Goal: Find specific page/section: Find specific page/section

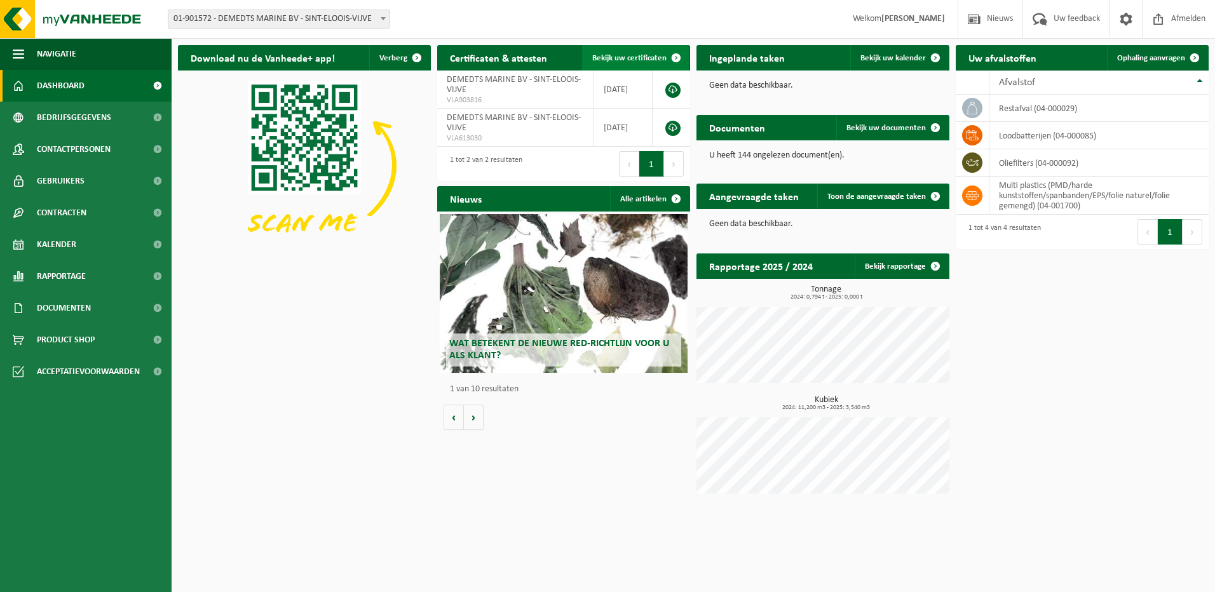
click at [676, 55] on span at bounding box center [676, 57] width 25 height 25
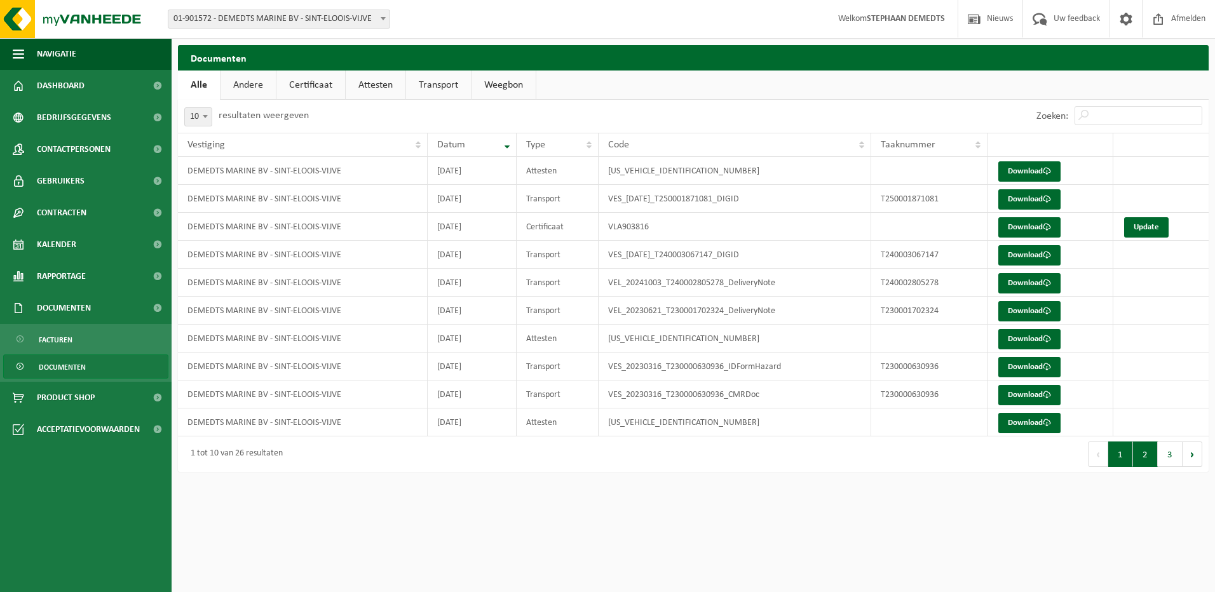
click at [1144, 459] on button "2" at bounding box center [1145, 454] width 25 height 25
click at [1123, 455] on button "1" at bounding box center [1120, 454] width 25 height 25
click at [310, 86] on link "Certificaat" at bounding box center [310, 85] width 69 height 29
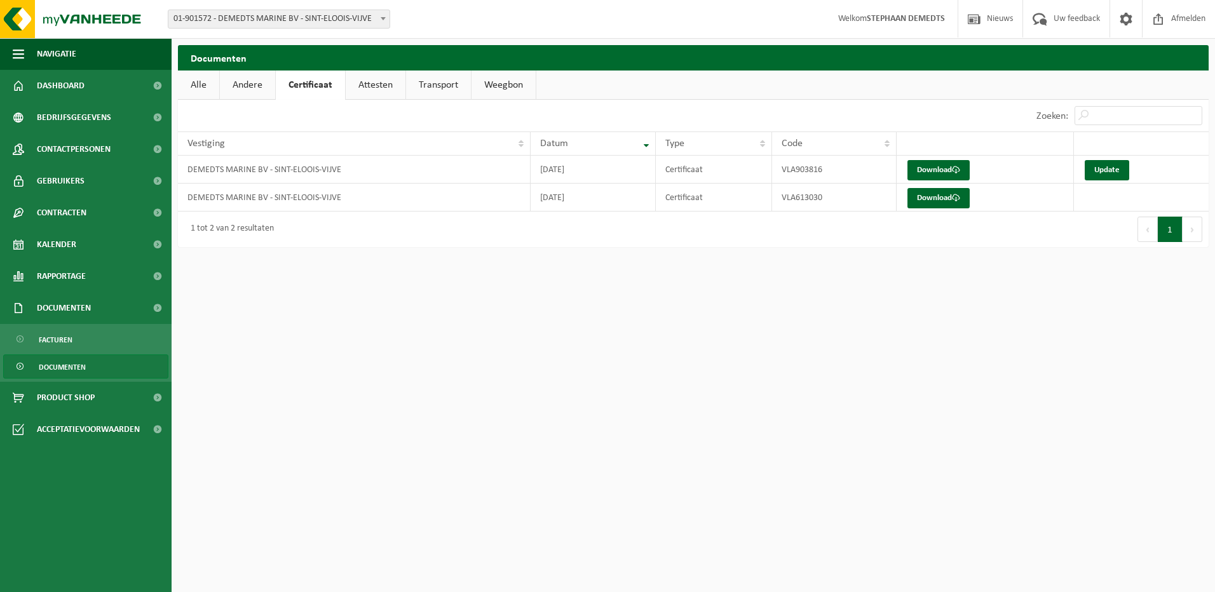
click at [377, 86] on link "Attesten" at bounding box center [376, 85] width 60 height 29
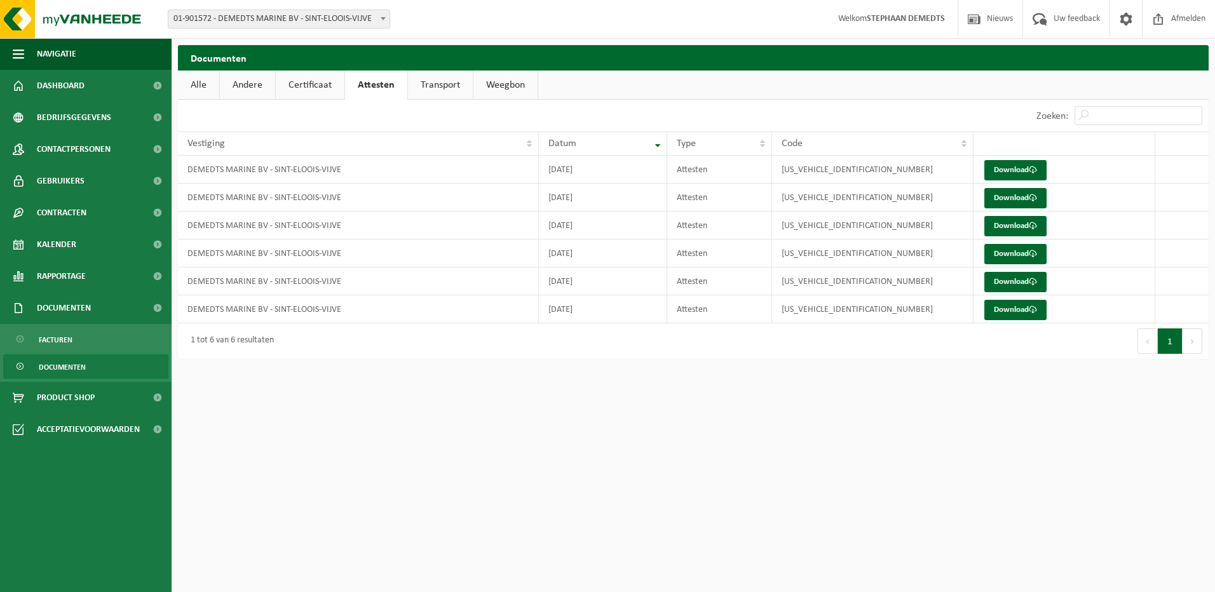
click at [435, 88] on link "Transport" at bounding box center [440, 85] width 65 height 29
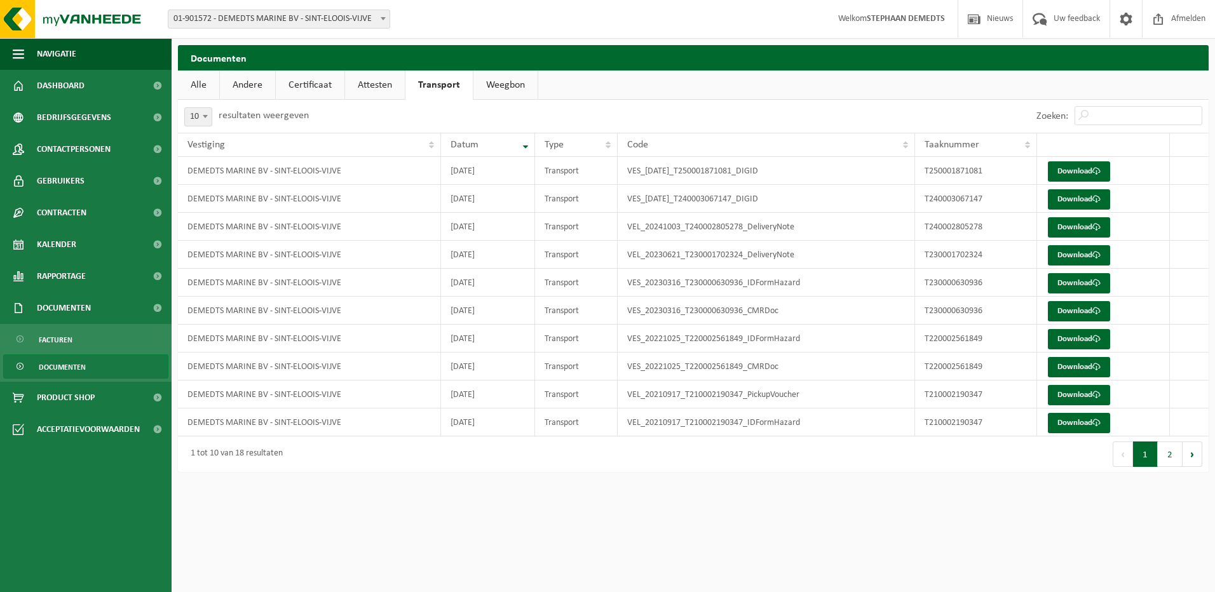
click at [496, 88] on link "Weegbon" at bounding box center [505, 85] width 64 height 29
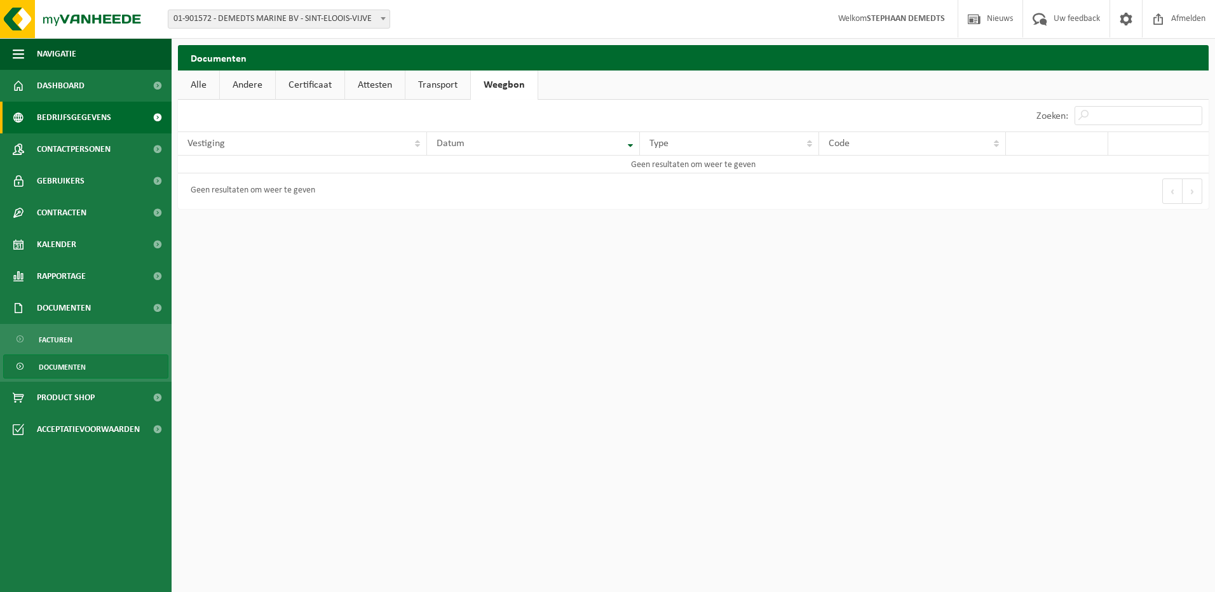
click at [154, 116] on span at bounding box center [157, 118] width 29 height 32
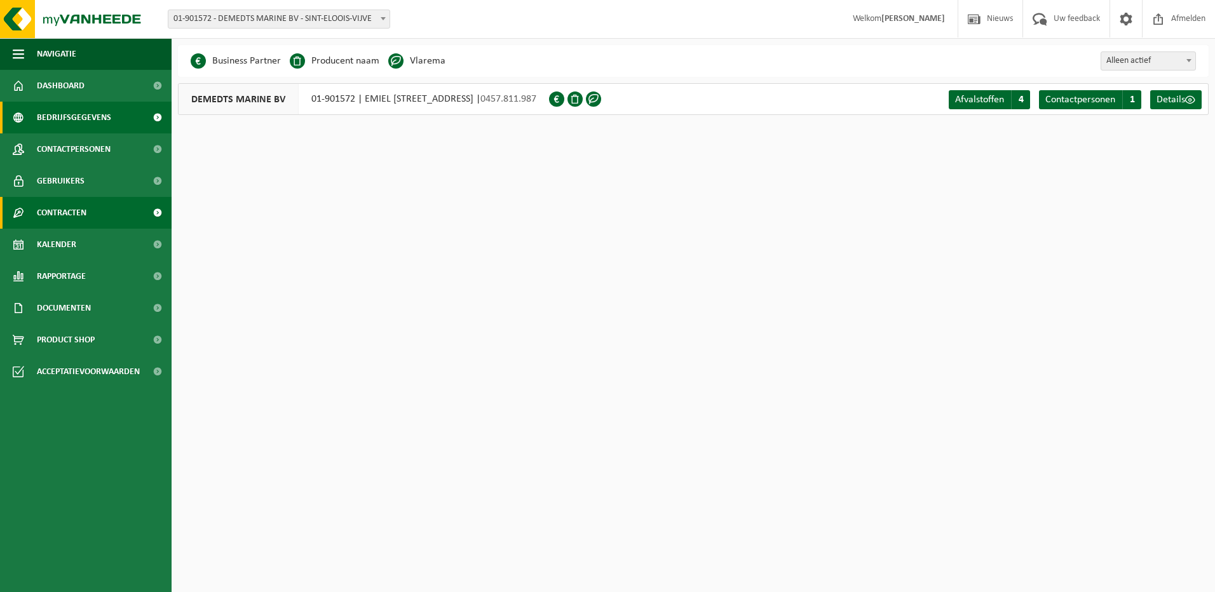
click at [158, 210] on span at bounding box center [157, 213] width 29 height 32
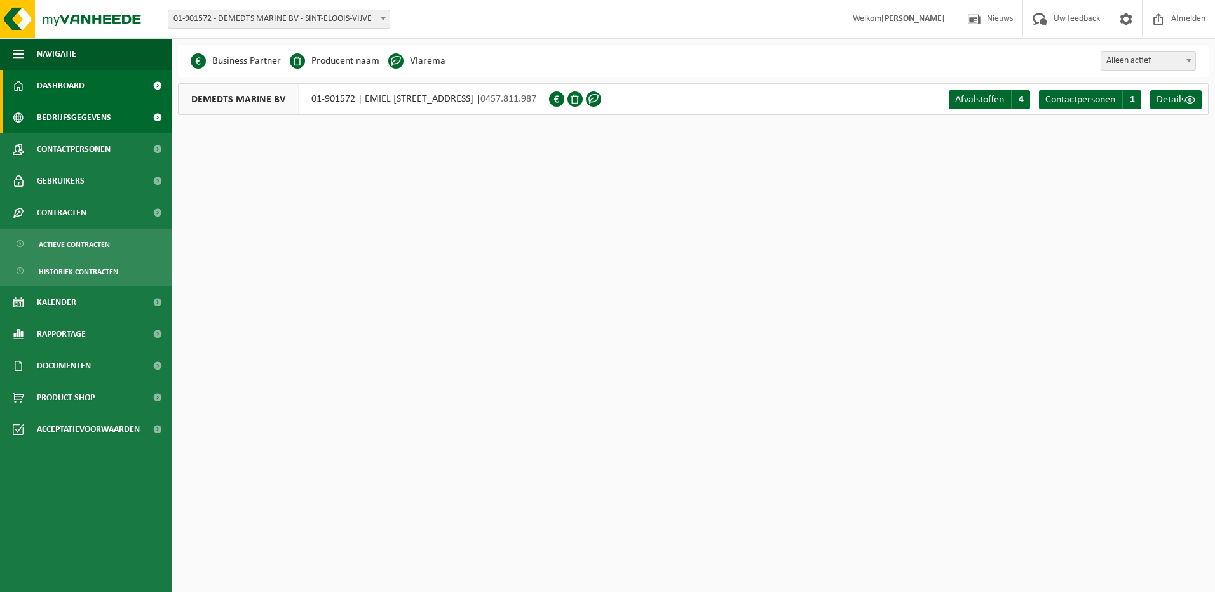
click at [159, 86] on span at bounding box center [157, 86] width 29 height 32
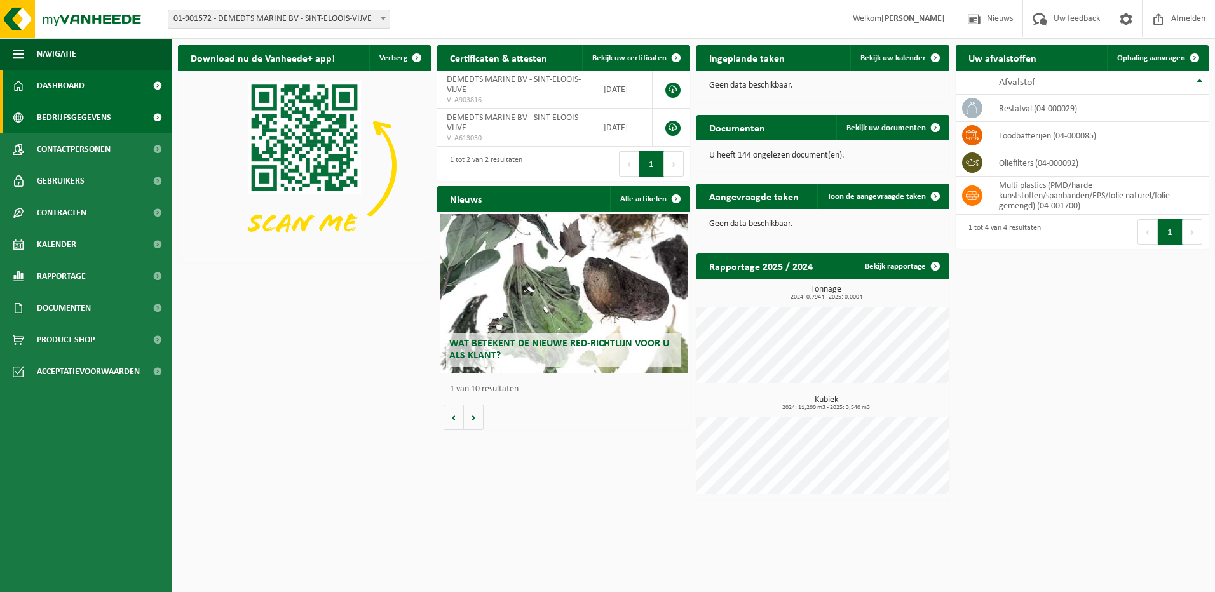
click at [158, 117] on span at bounding box center [157, 118] width 29 height 32
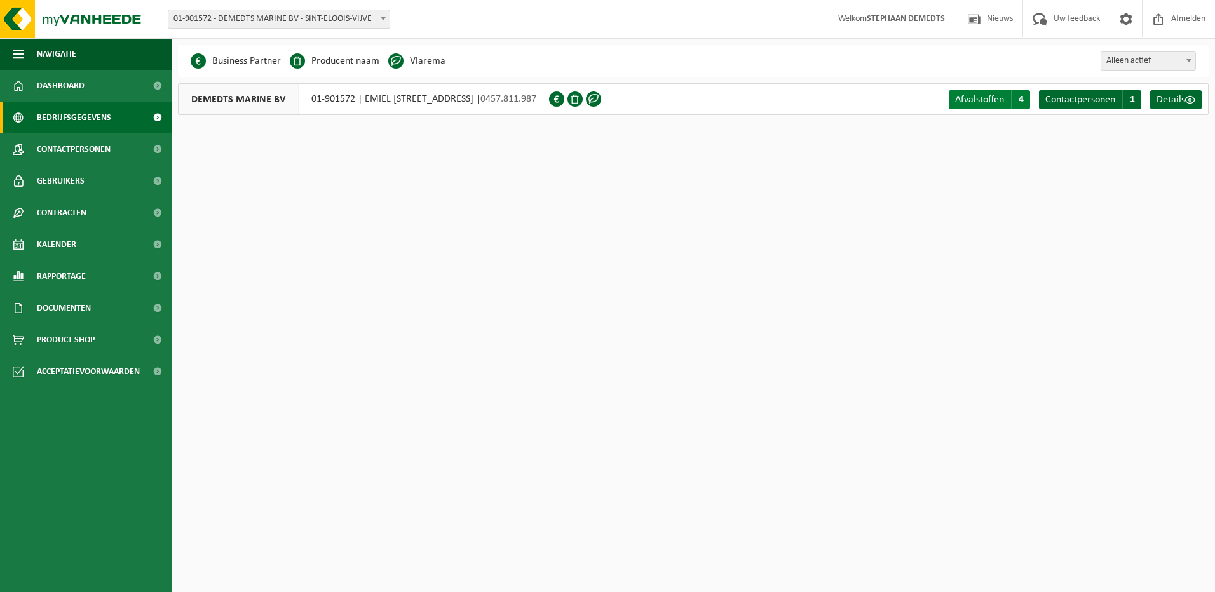
click at [982, 100] on span "Afvalstoffen" at bounding box center [979, 100] width 49 height 10
